Goal: Find specific page/section: Find specific page/section

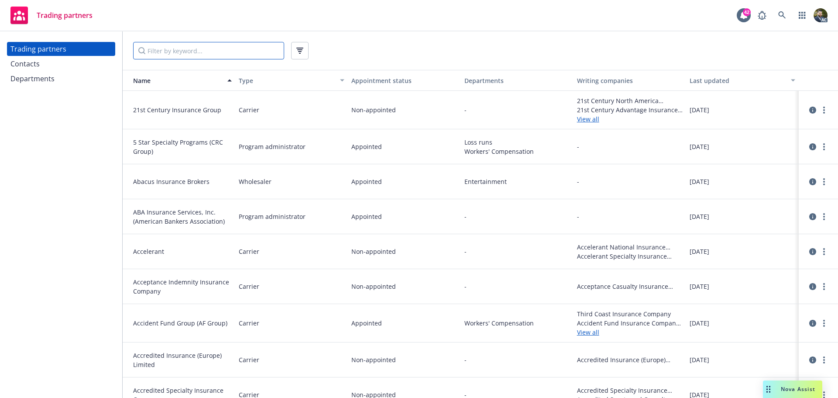
click at [213, 50] on input "Filter by keyword..." at bounding box center [208, 50] width 151 height 17
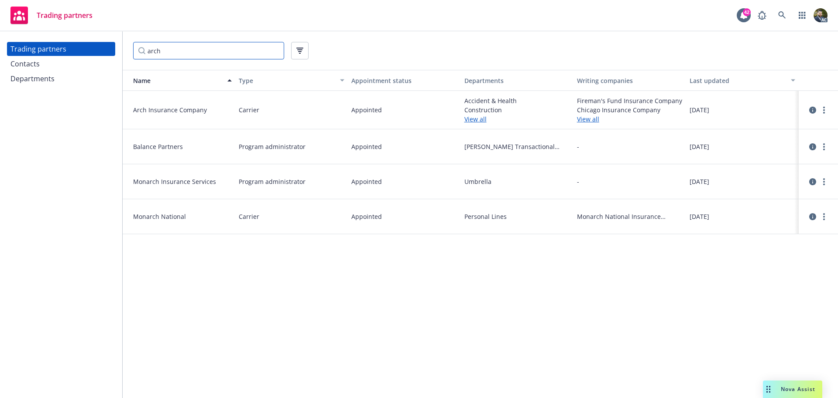
type input "arch"
click at [23, 62] on div "Contacts" at bounding box center [24, 64] width 29 height 14
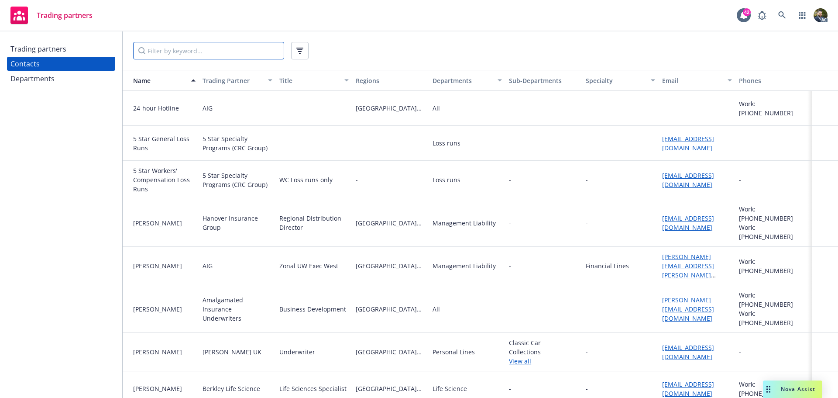
click at [205, 54] on input "Filter by keyword..." at bounding box center [208, 50] width 151 height 17
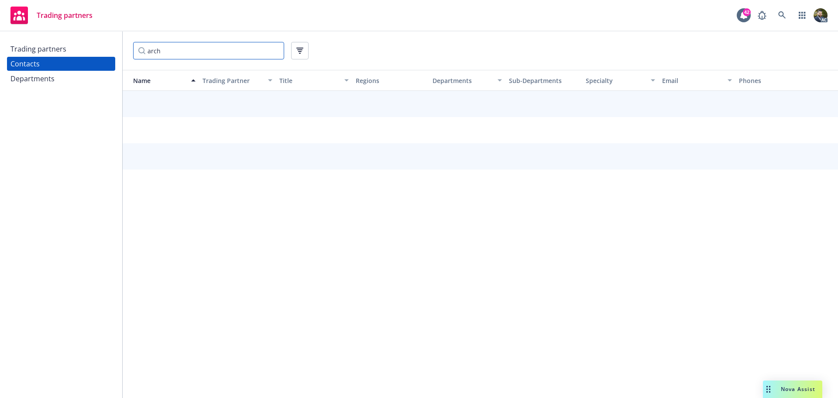
type input "arch"
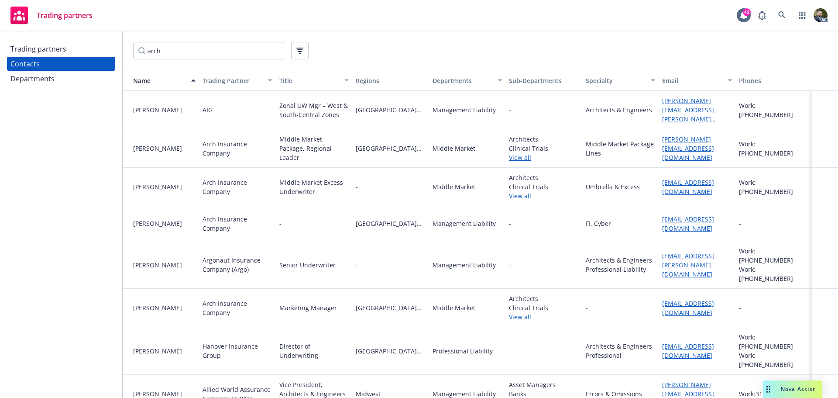
click at [524, 155] on link "View all" at bounding box center [543, 157] width 69 height 9
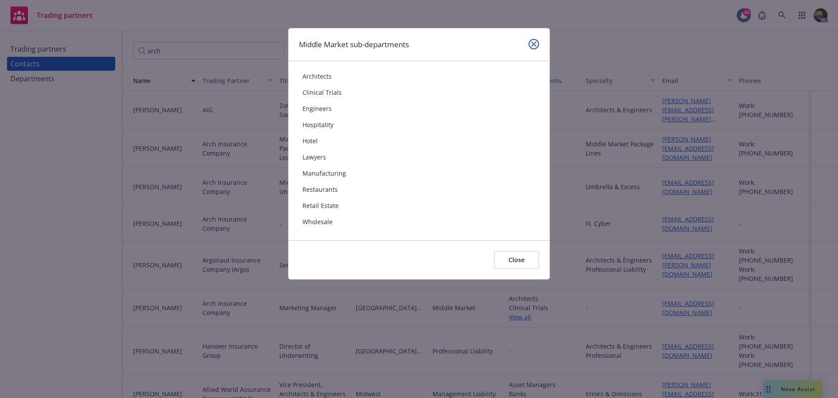
click at [532, 43] on icon "close" at bounding box center [533, 43] width 5 height 5
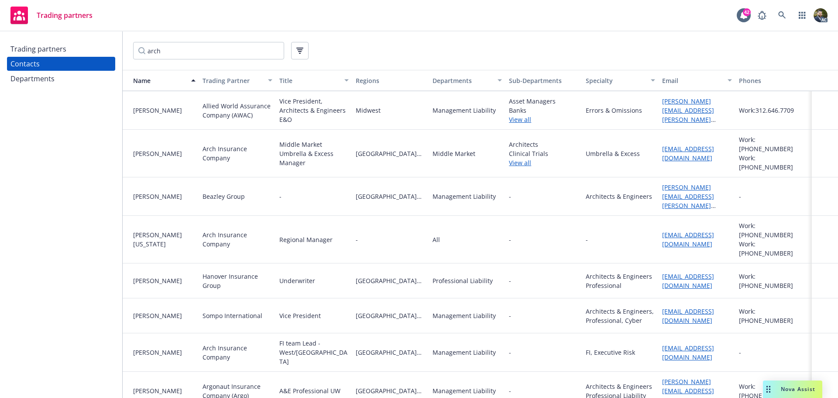
scroll to position [262, 0]
